Goal: Check status

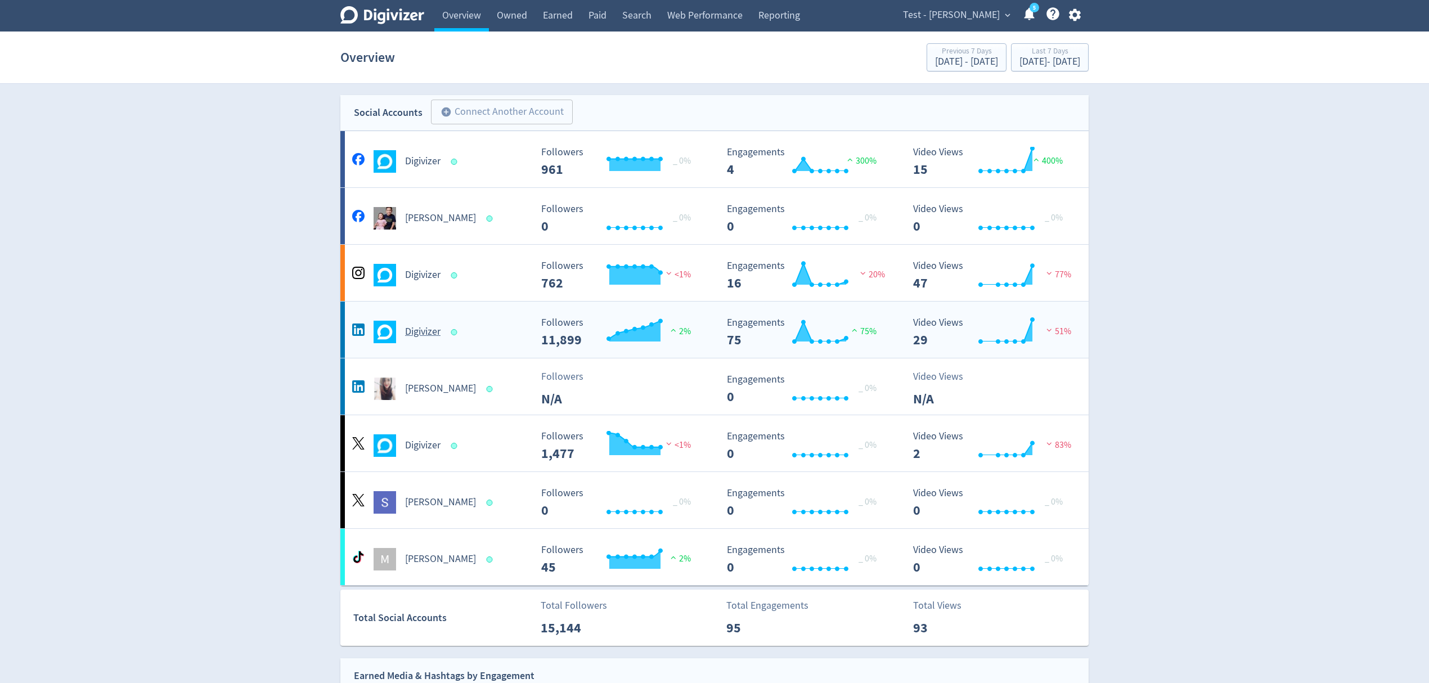
click at [502, 326] on div "Digivizer" at bounding box center [440, 332] width 182 height 23
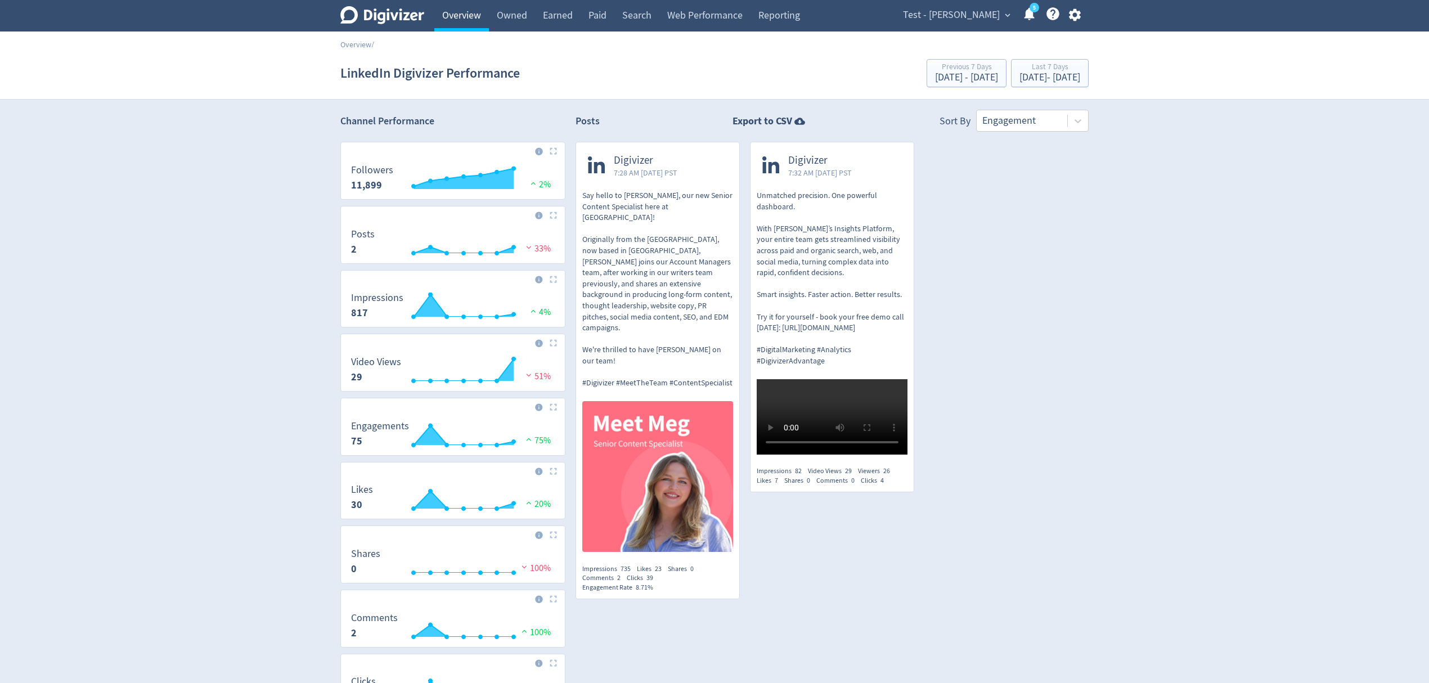
click at [466, 7] on link "Overview" at bounding box center [461, 16] width 55 height 32
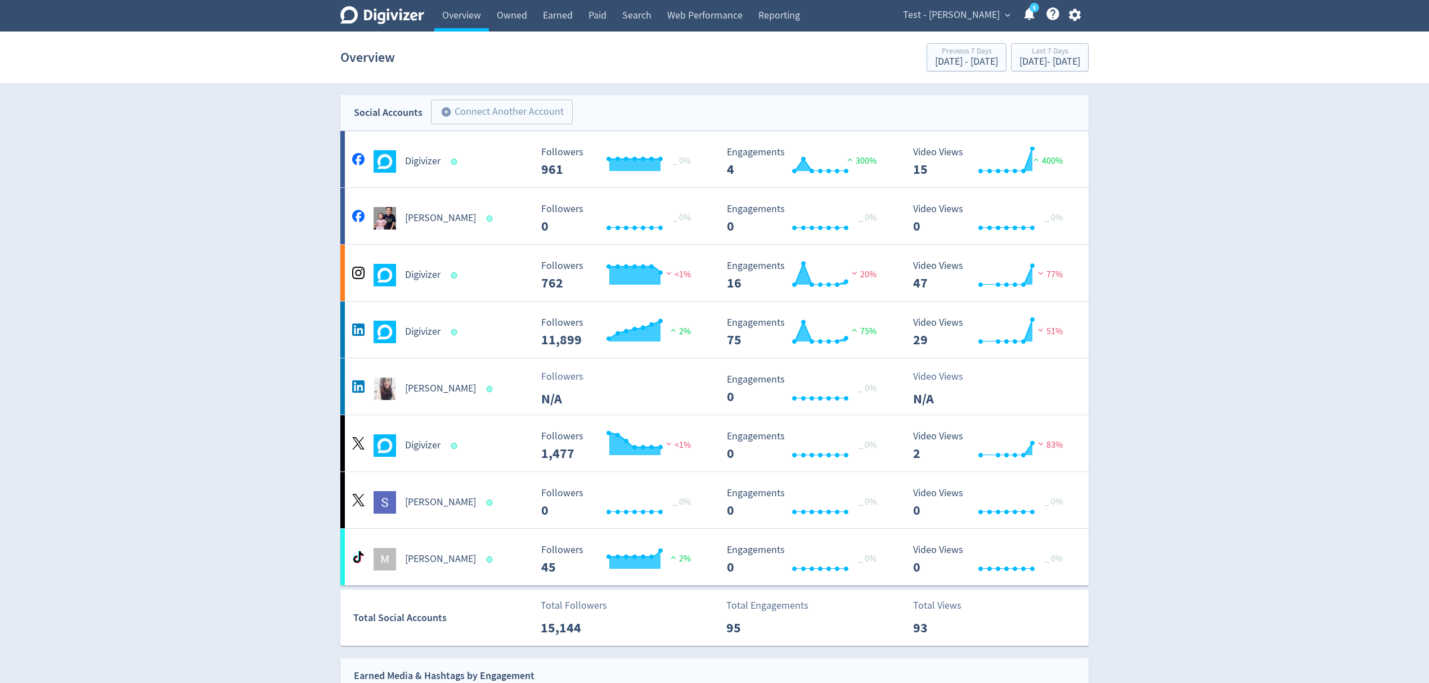
click at [960, 11] on span "Test - [PERSON_NAME]" at bounding box center [951, 15] width 97 height 18
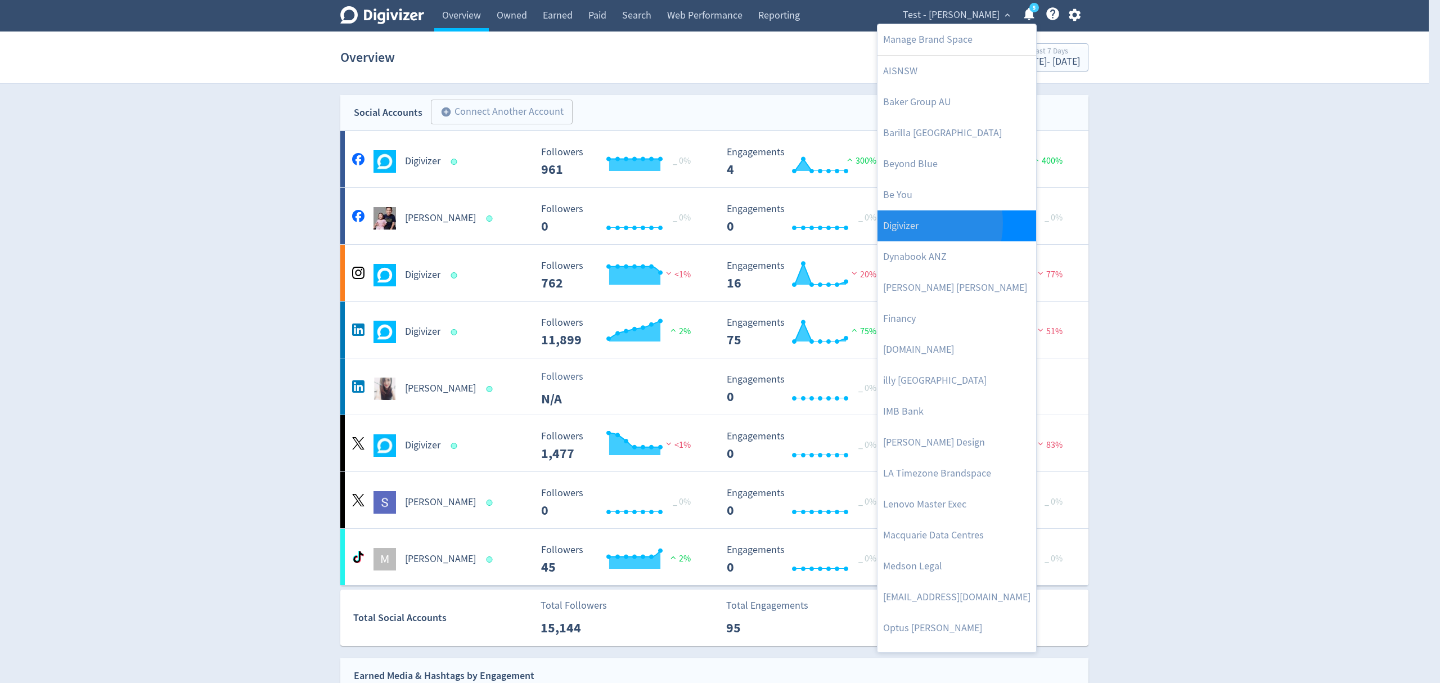
click at [908, 224] on link "Digivizer" at bounding box center [957, 225] width 159 height 31
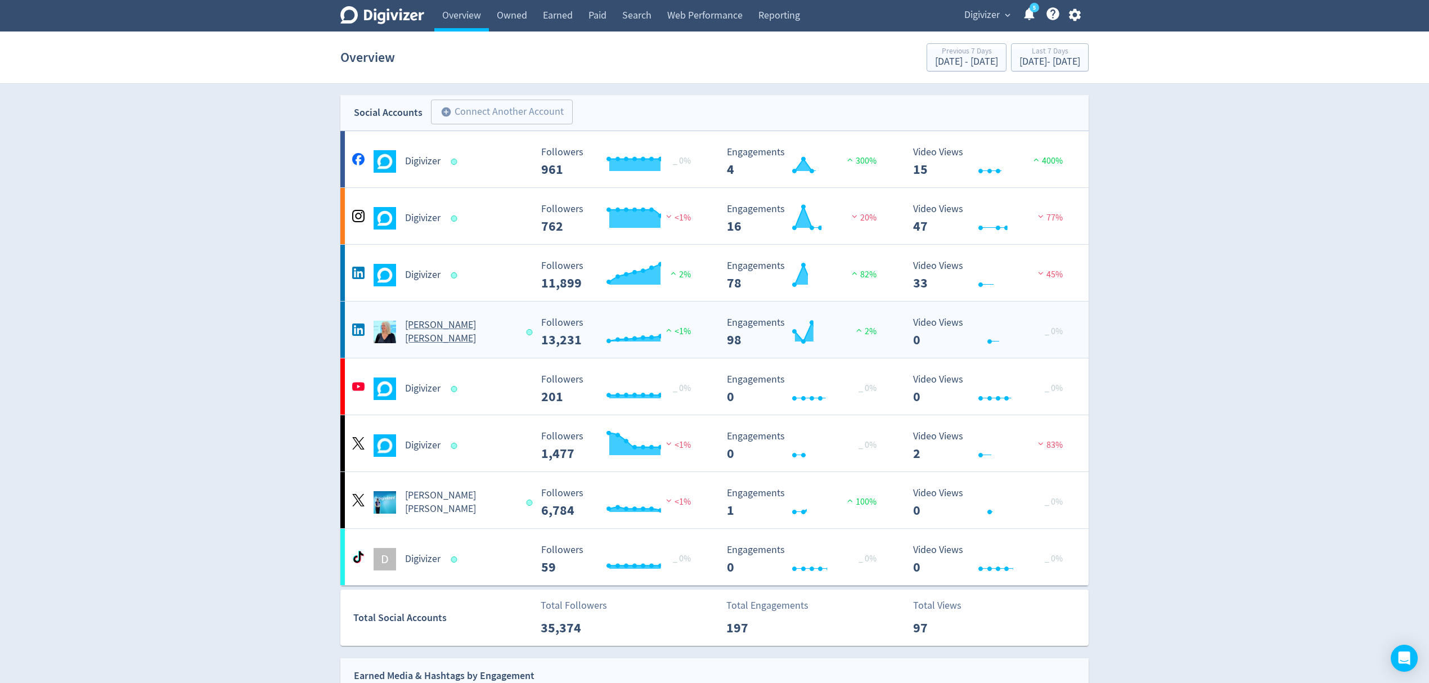
click at [496, 345] on Russo-platform2 "[PERSON_NAME] [PERSON_NAME] Created with Highcharts 10.3.3 Followers 13,231 <1%…" at bounding box center [714, 330] width 748 height 56
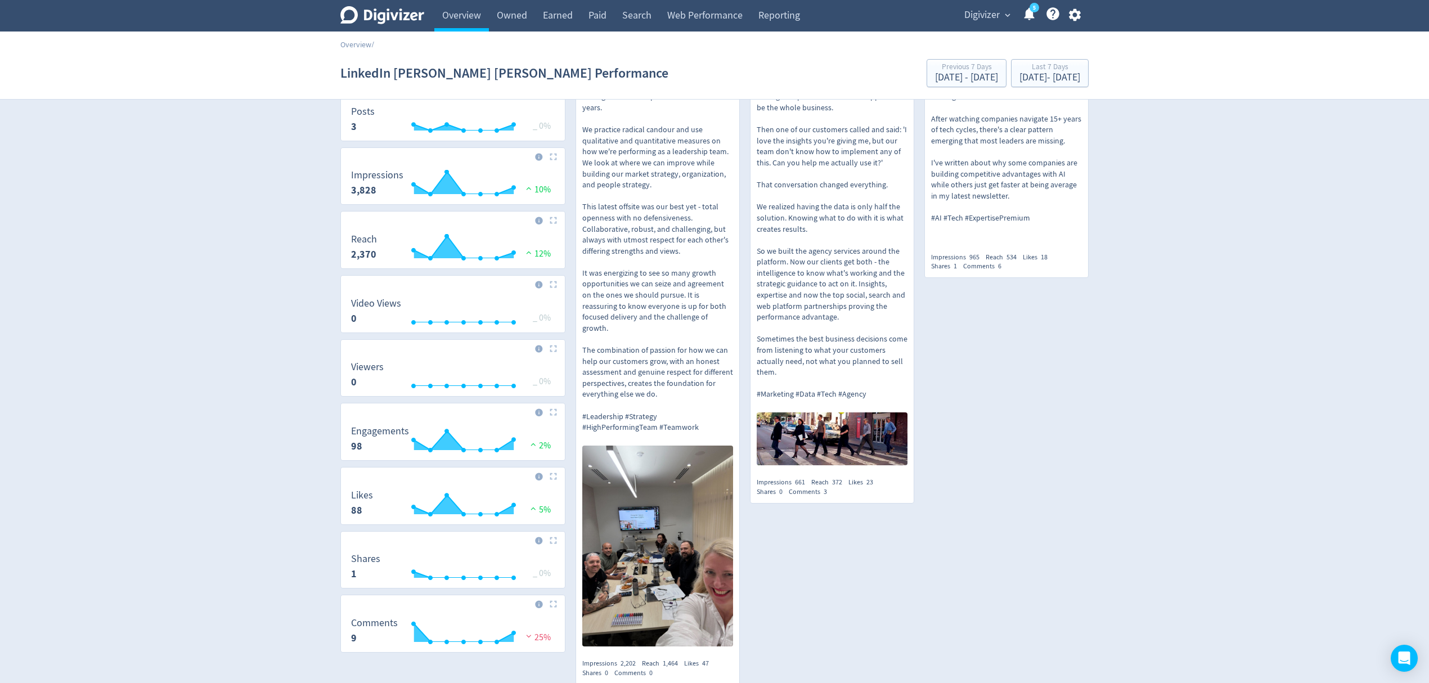
scroll to position [150, 0]
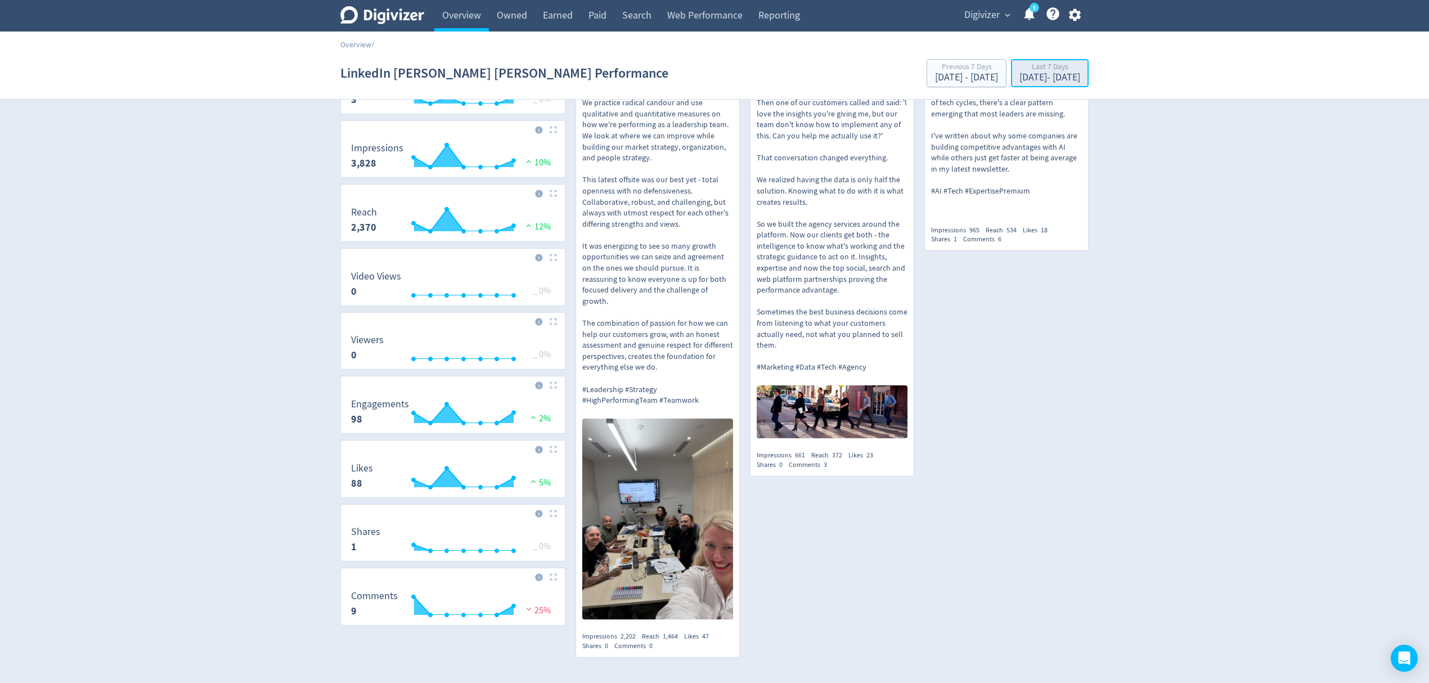
click at [1047, 78] on div "[DATE] - [DATE]" at bounding box center [1050, 78] width 61 height 10
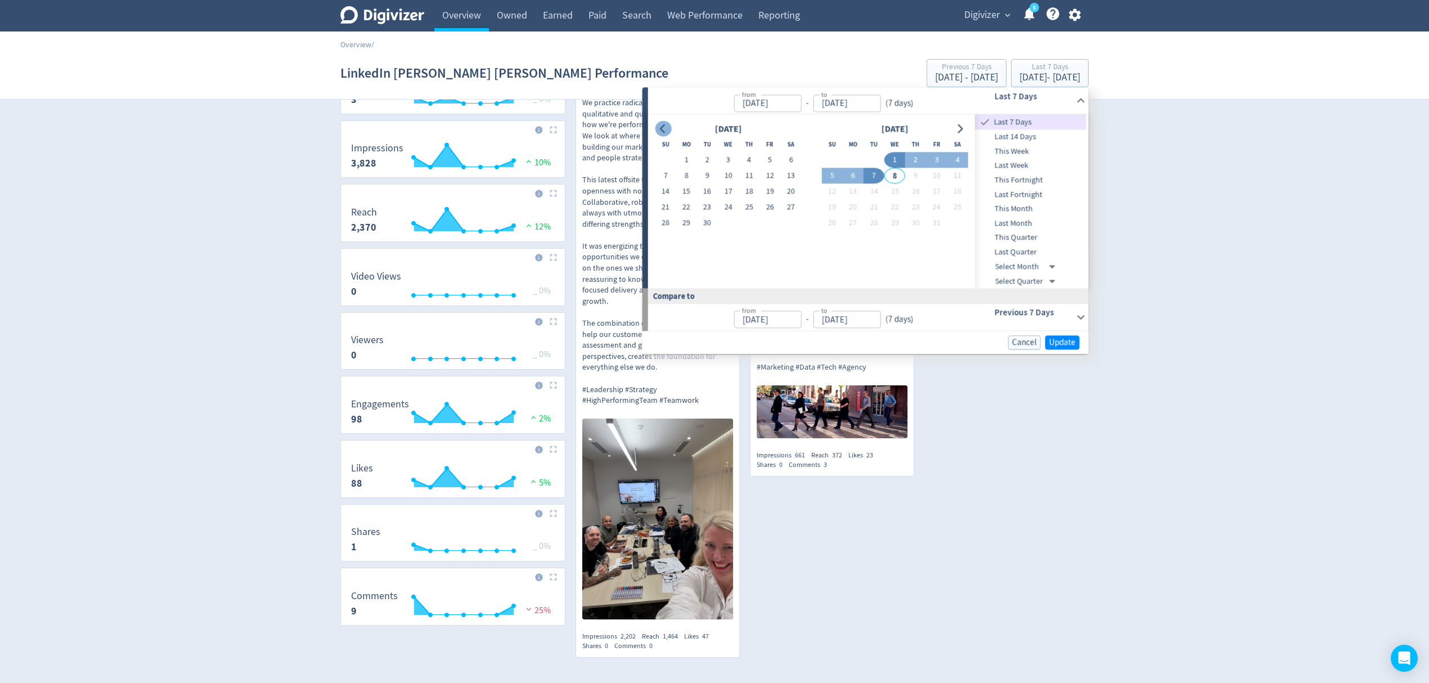
click at [664, 127] on icon "Go to previous month" at bounding box center [663, 128] width 9 height 9
click at [939, 159] on button "1" at bounding box center [936, 160] width 21 height 16
type input "[DATE]"
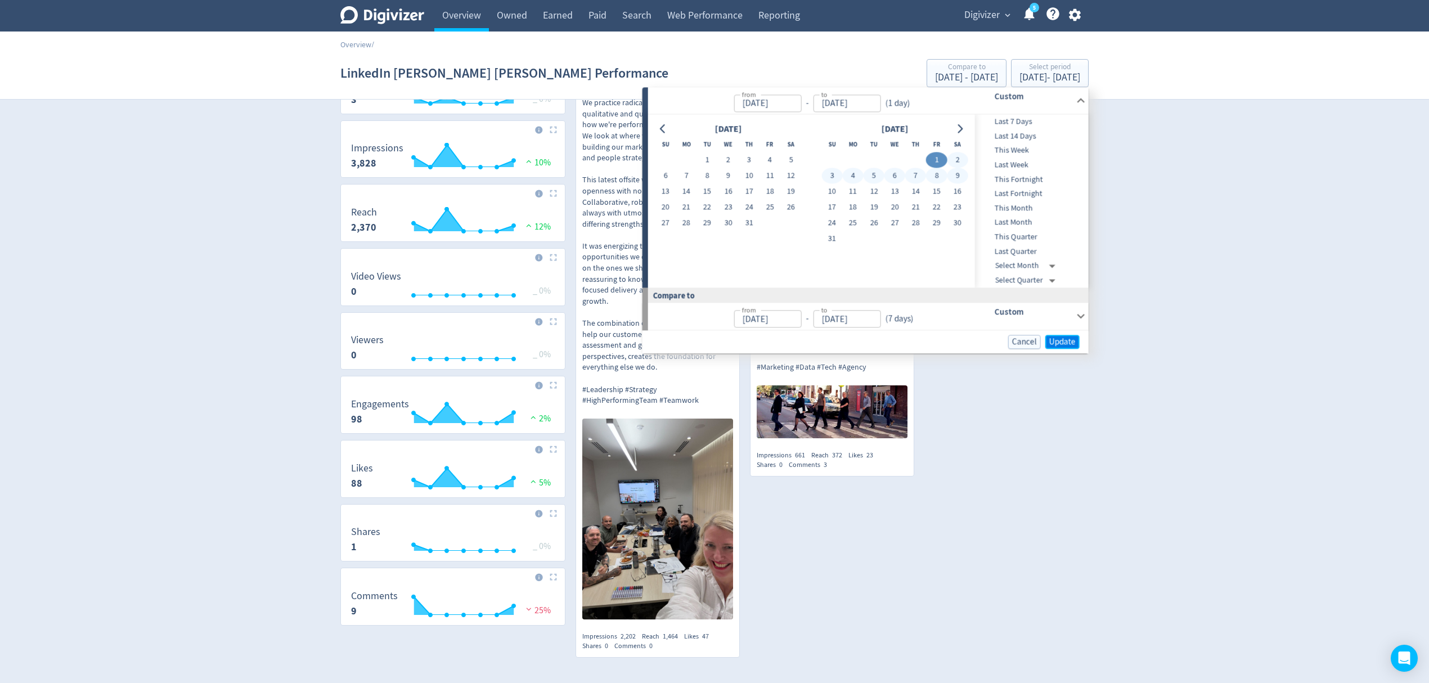
click at [1056, 338] on span "Update" at bounding box center [1062, 342] width 26 height 8
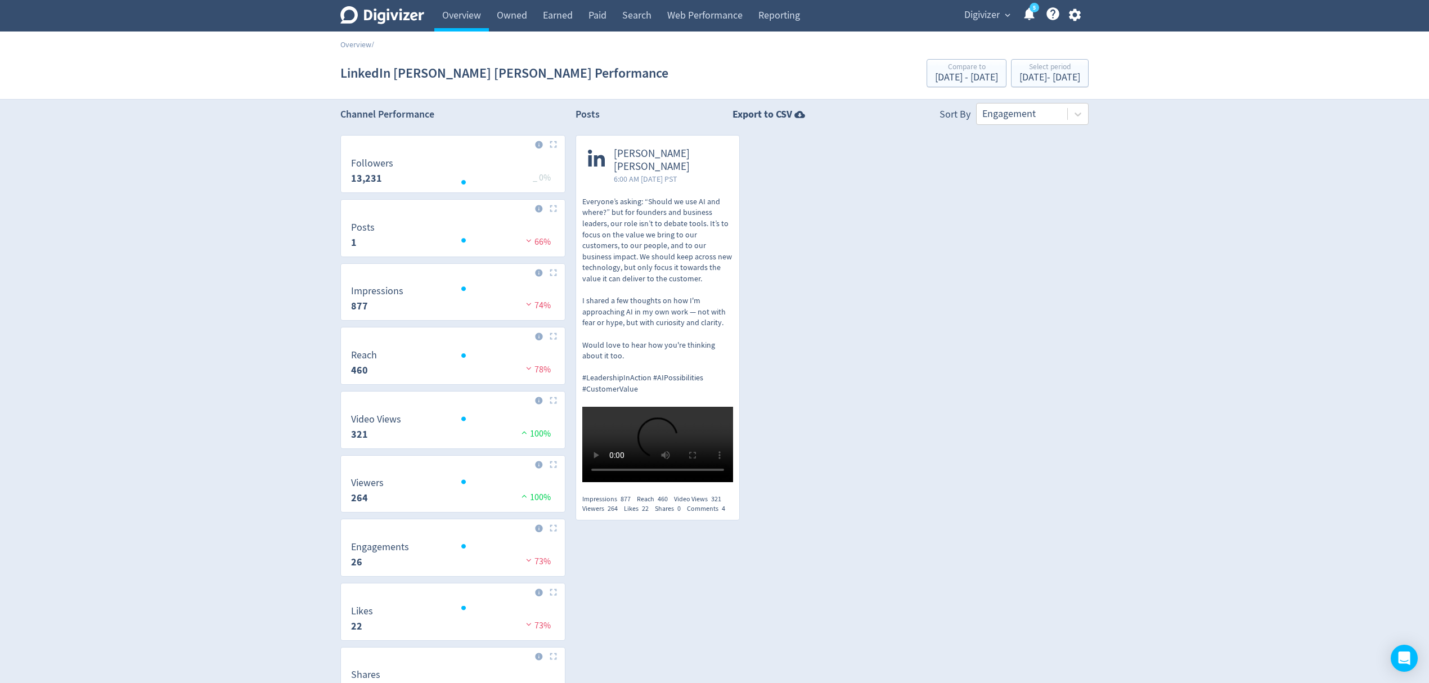
scroll to position [0, 0]
